Goal: Information Seeking & Learning: Learn about a topic

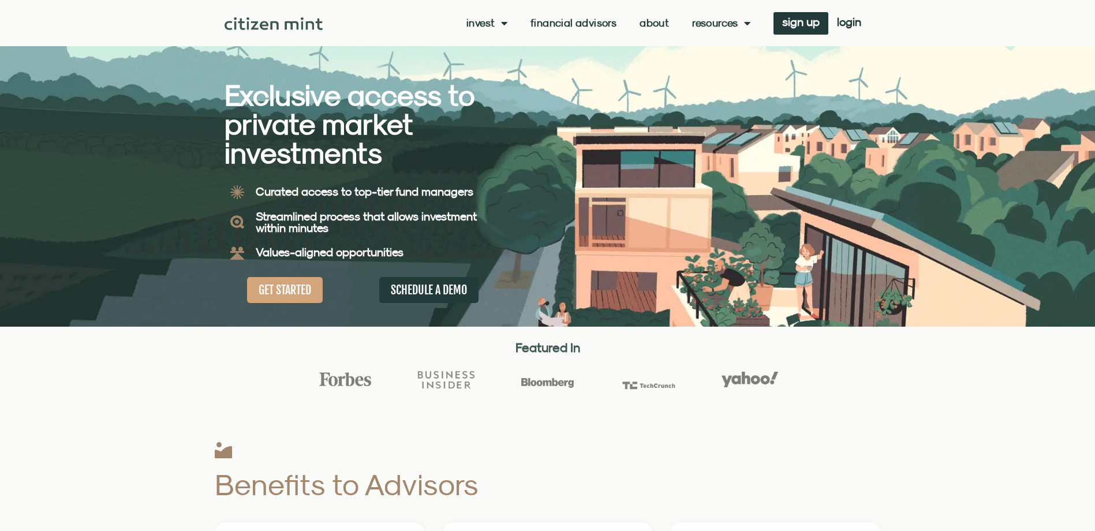
click at [558, 20] on link "Financial Advisors" at bounding box center [574, 23] width 86 height 12
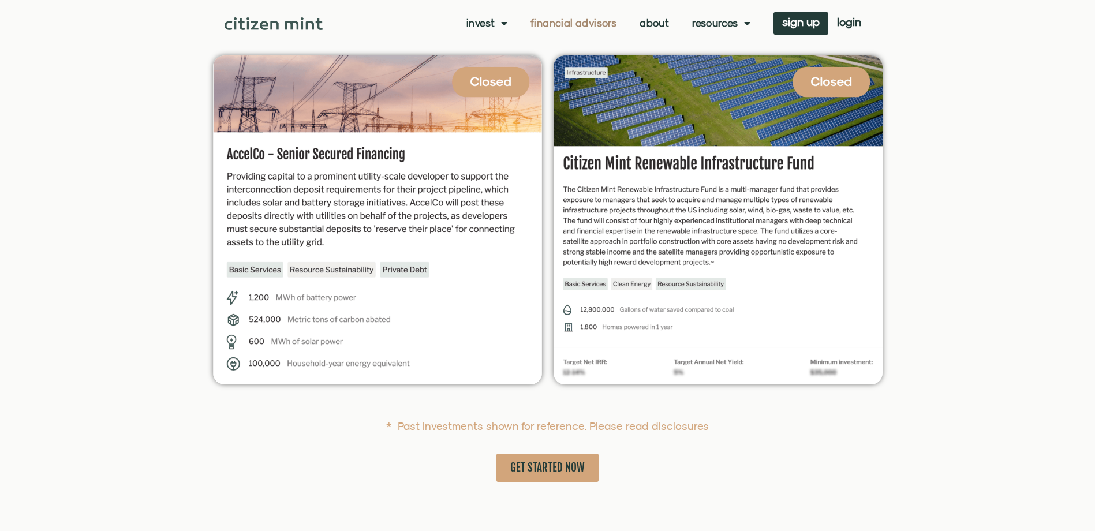
scroll to position [2453, 0]
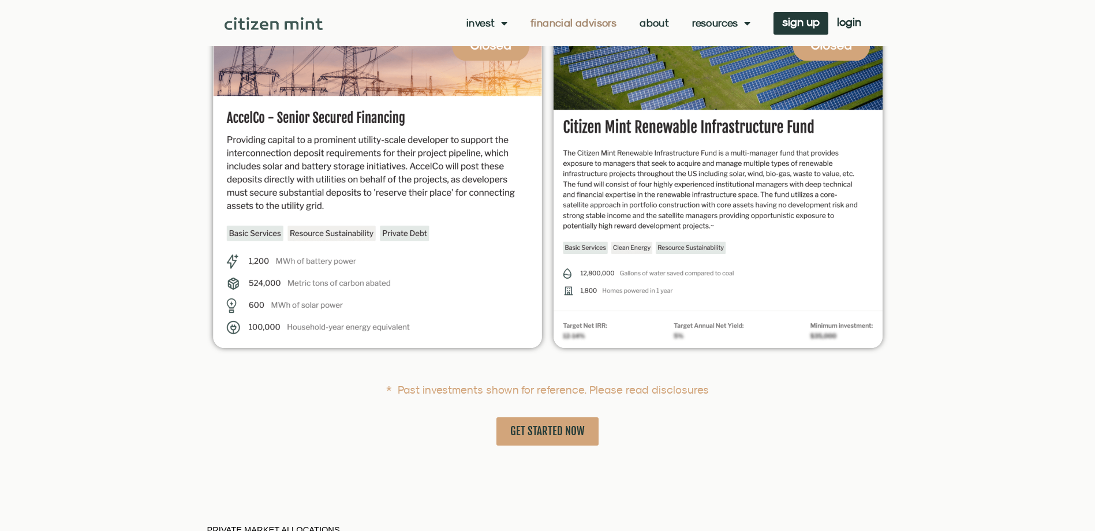
click at [69, 187] on section at bounding box center [547, 195] width 1095 height 364
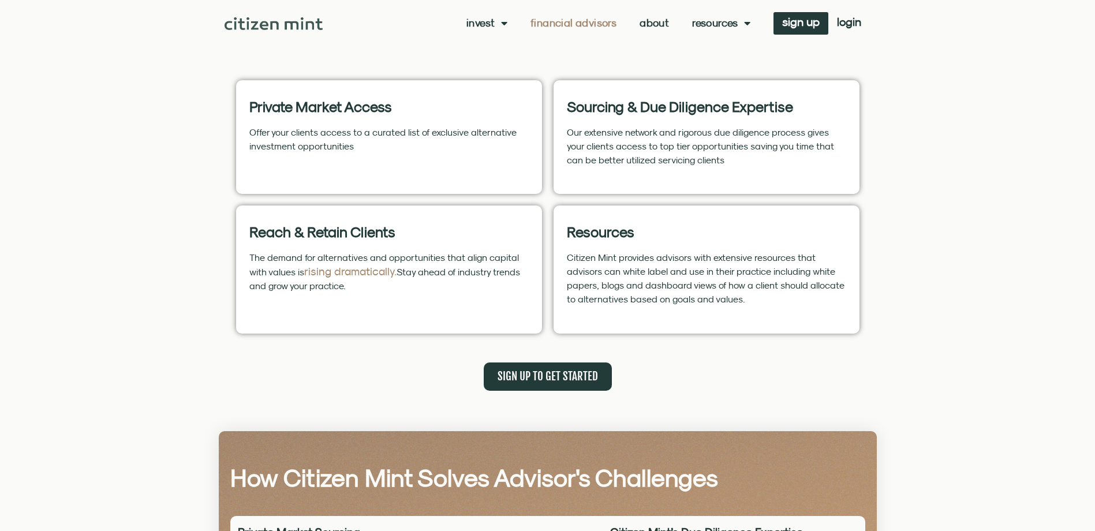
scroll to position [447, 0]
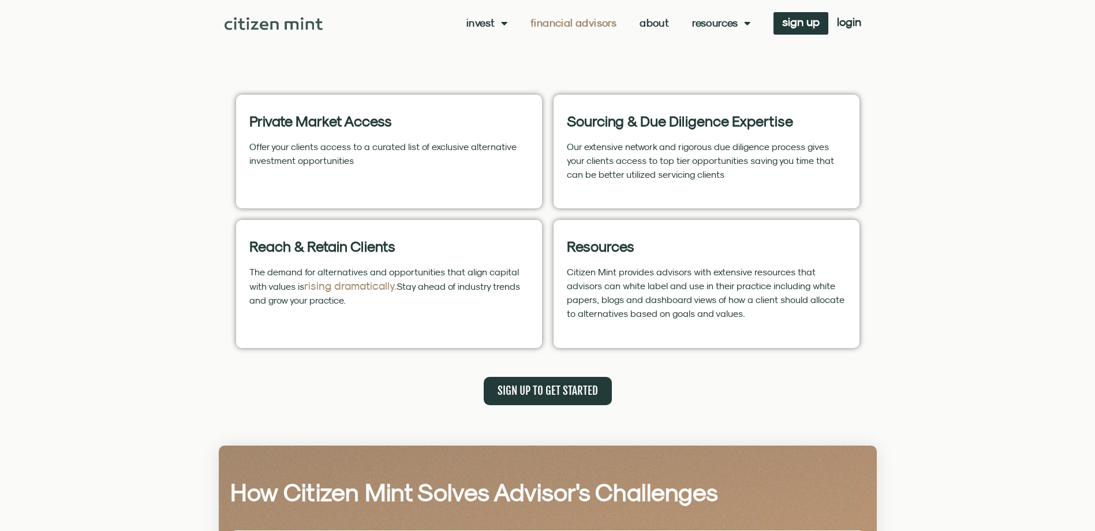
click at [24, 339] on section "Benefits to Advisors Private Market Access Offer your clients access to a curat…" at bounding box center [547, 205] width 1095 height 458
click at [26, 374] on section "Benefits to Advisors Private Market Access Offer your clients access to a curat…" at bounding box center [547, 205] width 1095 height 458
